Goal: Transaction & Acquisition: Purchase product/service

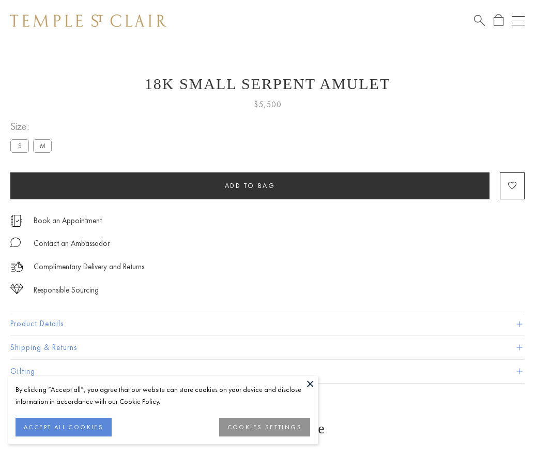
click at [250, 185] on span "Add to bag" at bounding box center [250, 185] width 51 height 9
